Goal: Communication & Community: Answer question/provide support

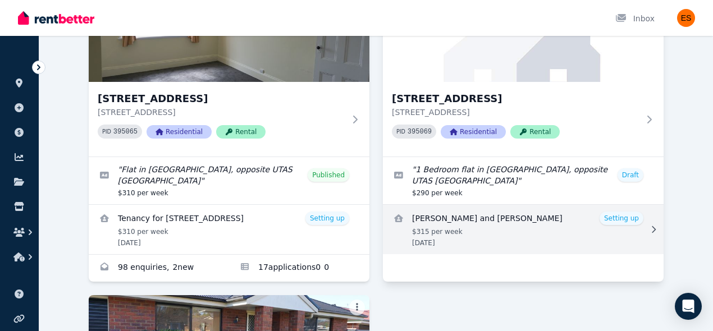
scroll to position [147, 0]
click at [565, 225] on link "View details for Aagya Dahal and Nabaraj Bhandari" at bounding box center [523, 229] width 281 height 49
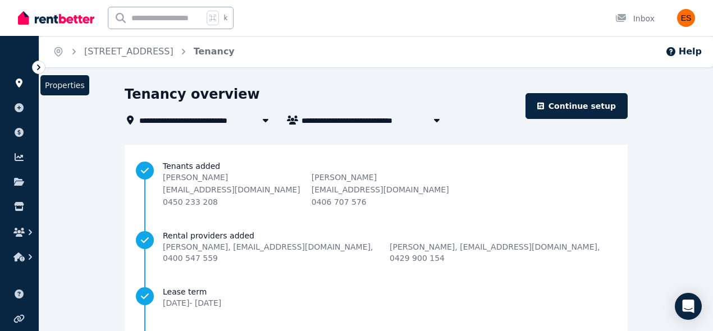
click at [21, 86] on icon at bounding box center [18, 83] width 11 height 9
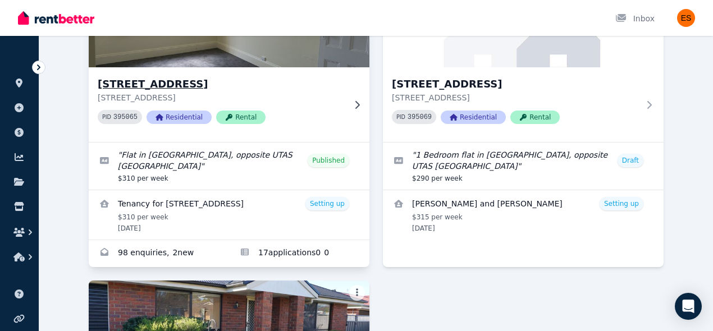
scroll to position [161, 0]
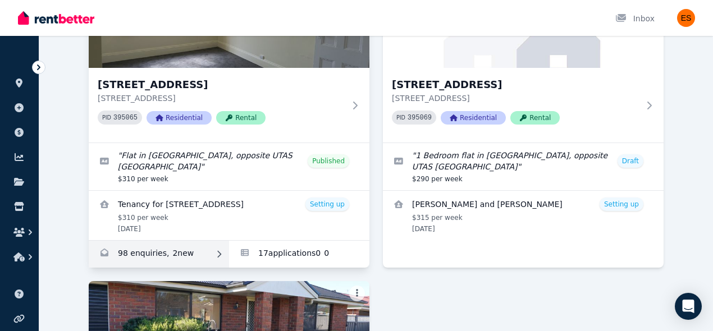
click at [195, 259] on link "Enquiries for Unit 2/55 Invermay Rd, Invermay" at bounding box center [159, 254] width 140 height 27
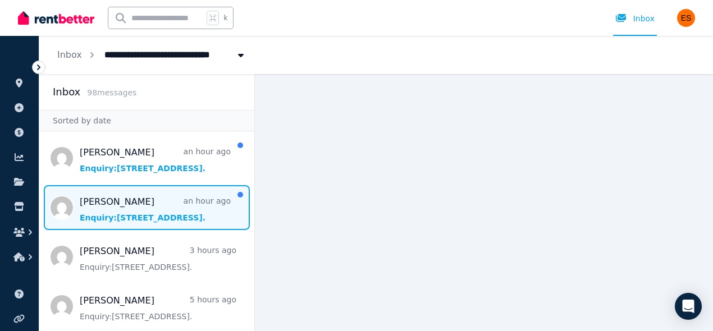
click at [120, 206] on span "Message list" at bounding box center [146, 207] width 215 height 45
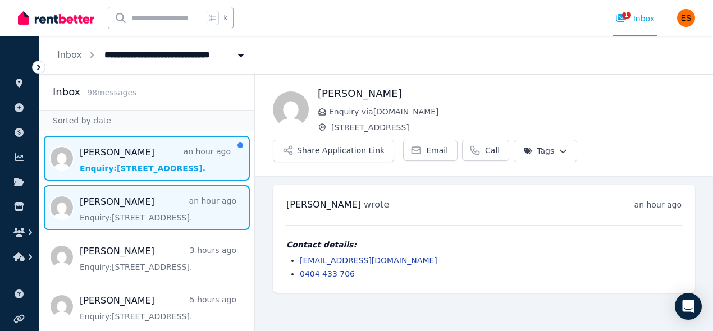
click at [175, 160] on span "Message list" at bounding box center [146, 158] width 215 height 45
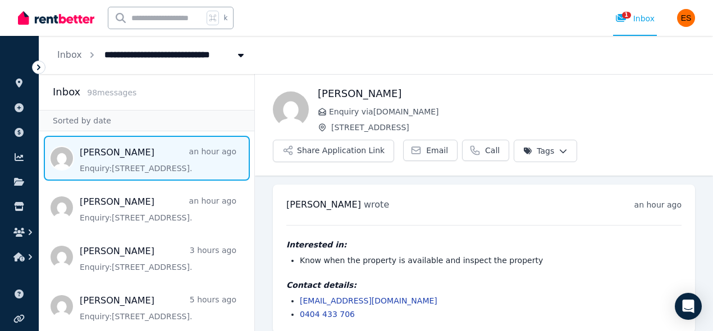
scroll to position [11, 0]
